Goal: Transaction & Acquisition: Purchase product/service

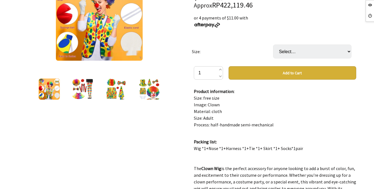
scroll to position [111, 0]
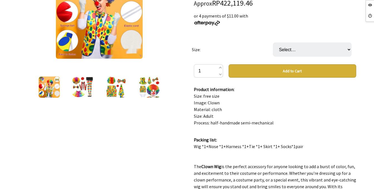
click at [83, 90] on img at bounding box center [82, 87] width 21 height 21
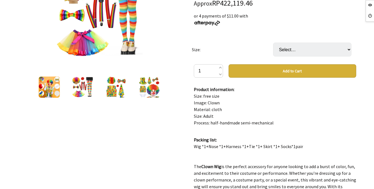
click at [109, 90] on img at bounding box center [115, 87] width 21 height 21
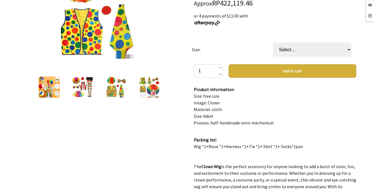
click at [150, 89] on img at bounding box center [149, 87] width 21 height 21
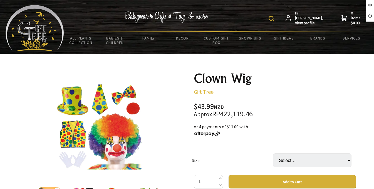
scroll to position [0, 0]
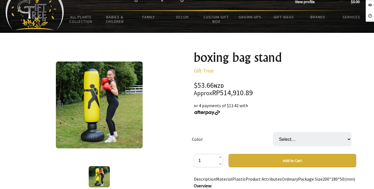
scroll to position [28, 0]
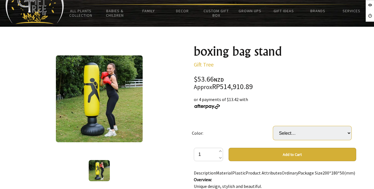
click at [318, 132] on select "Select… Black Red Yellow" at bounding box center [312, 133] width 78 height 14
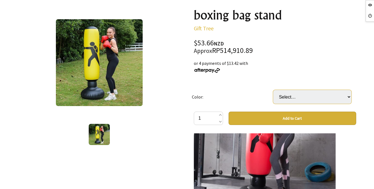
scroll to position [0, 0]
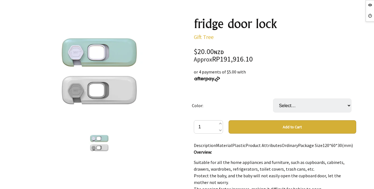
scroll to position [56, 0]
click at [341, 106] on select "Select… [GEOGRAPHIC_DATA]" at bounding box center [312, 105] width 78 height 14
click at [341, 106] on select "Select… Gray Green" at bounding box center [312, 105] width 78 height 14
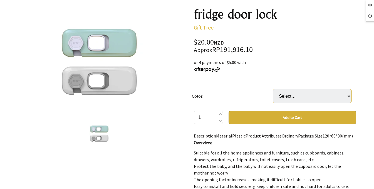
scroll to position [0, 0]
